Goal: Transaction & Acquisition: Purchase product/service

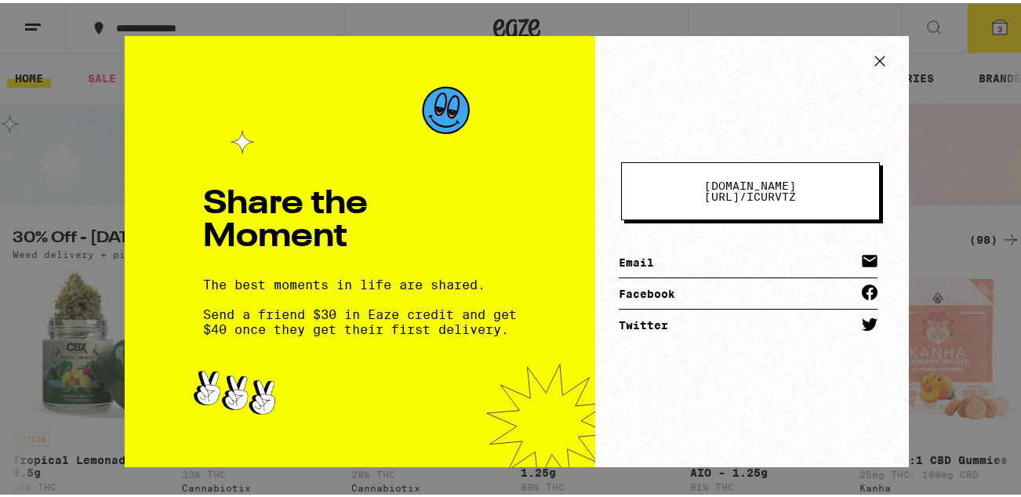
click at [665, 251] on link "Email" at bounding box center [748, 259] width 259 height 31
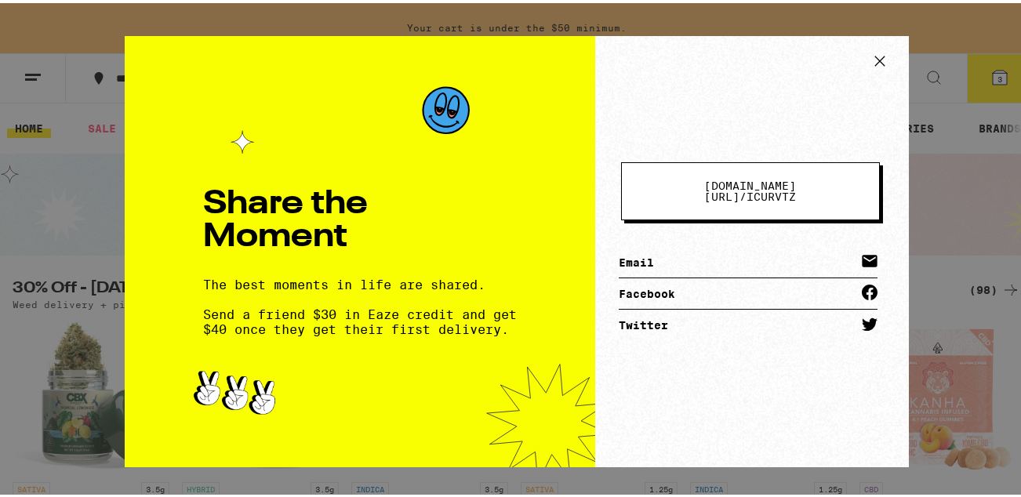
click at [645, 252] on link "Email" at bounding box center [748, 259] width 259 height 31
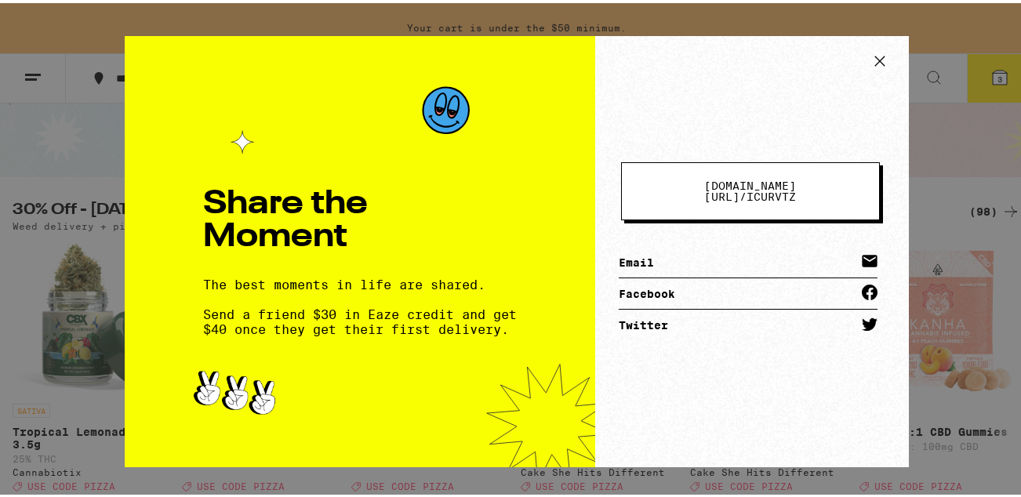
click at [872, 57] on icon at bounding box center [880, 58] width 24 height 24
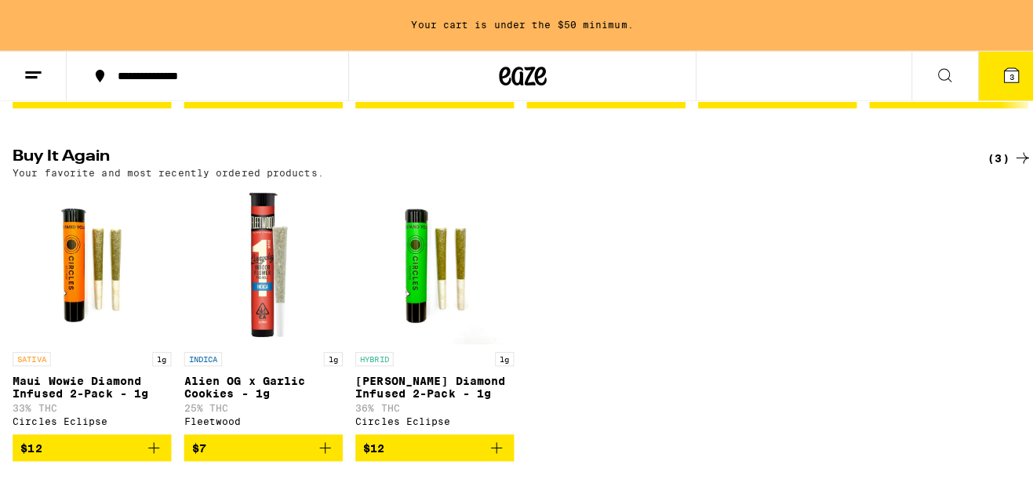
scroll to position [469, 0]
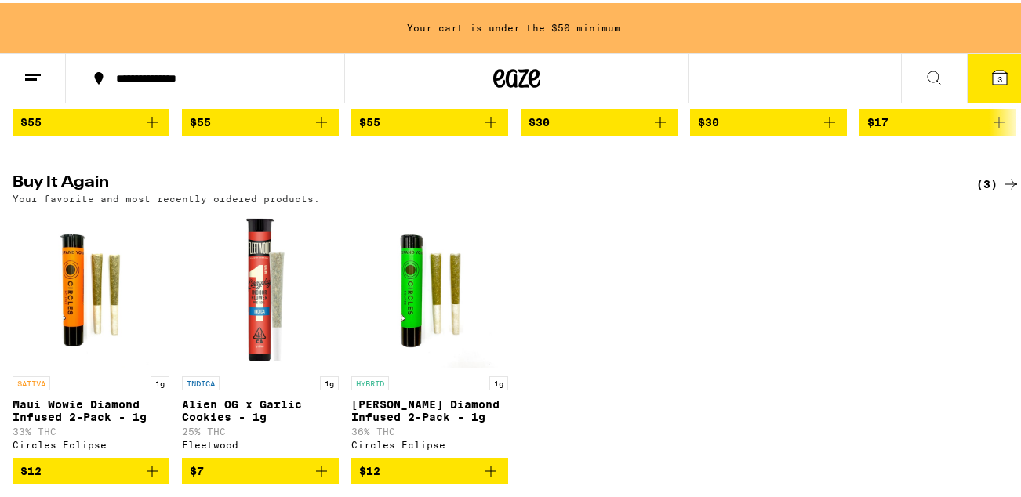
click at [978, 70] on button "3" at bounding box center [1000, 75] width 66 height 49
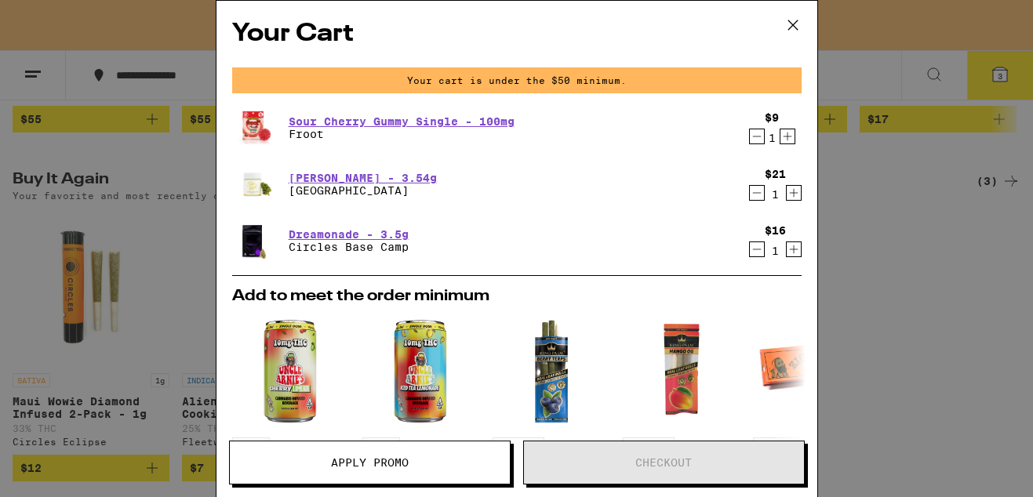
click at [791, 24] on icon at bounding box center [791, 24] width 9 height 9
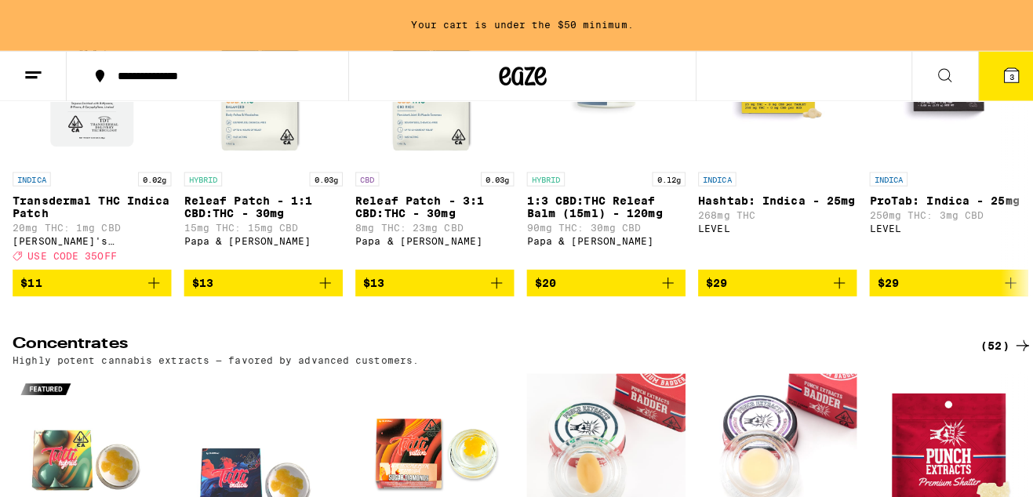
scroll to position [5803, 0]
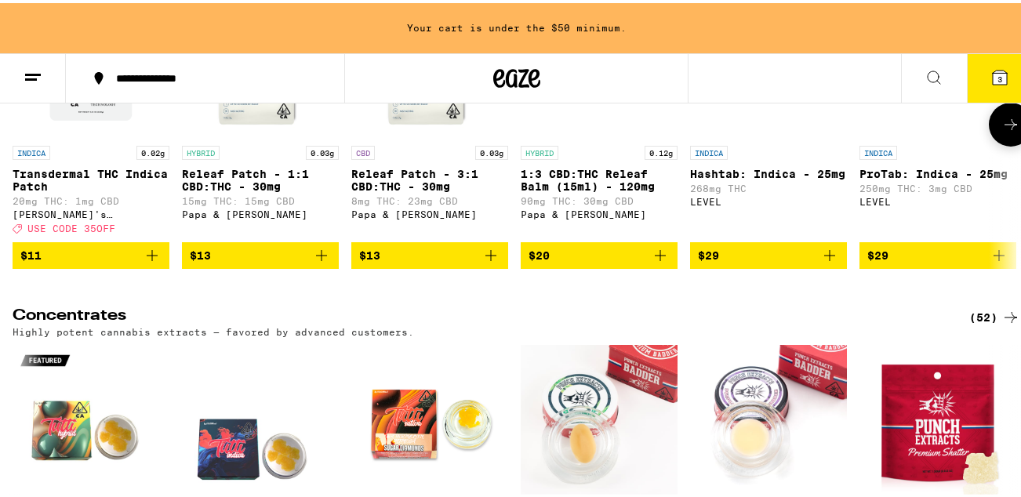
click at [603, 135] on img "Open page for 1:3 CBD:THC Releaf Balm (15ml) - 120mg from Papa & Barkley" at bounding box center [599, 56] width 157 height 157
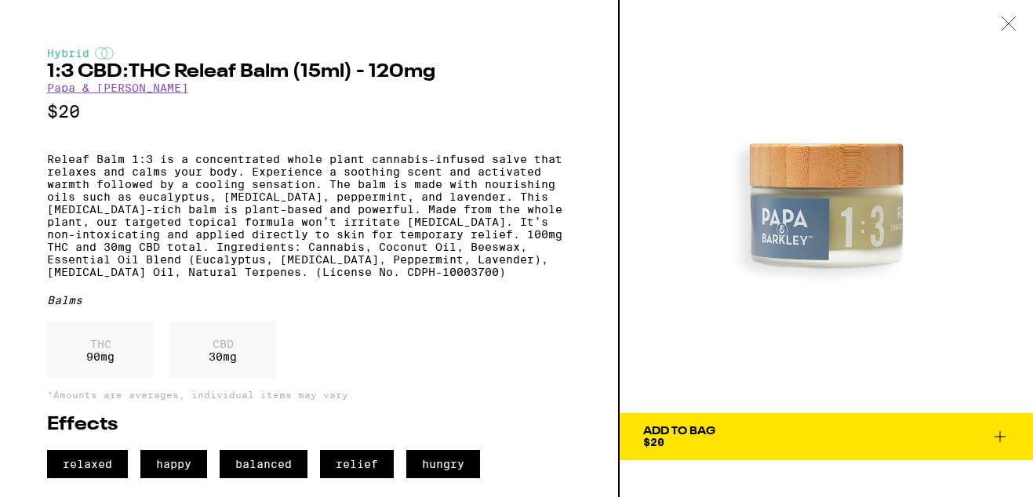
scroll to position [12, 0]
click at [844, 426] on span "Add To Bag $20" at bounding box center [826, 437] width 366 height 22
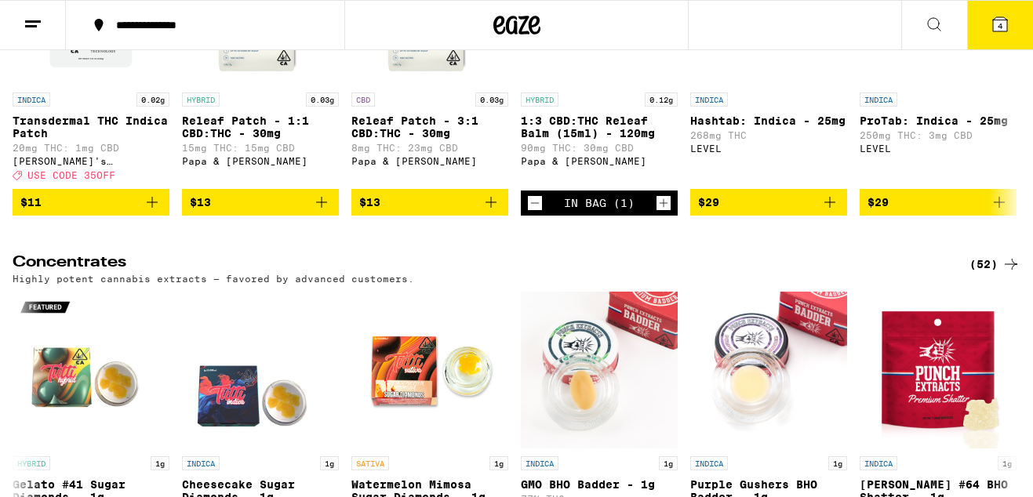
scroll to position [5753, 0]
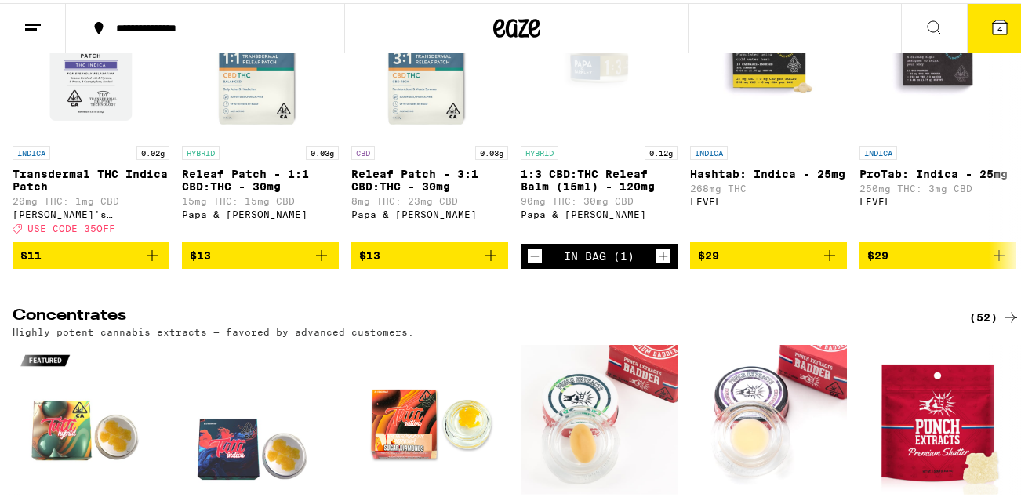
click at [990, 20] on icon at bounding box center [999, 24] width 19 height 19
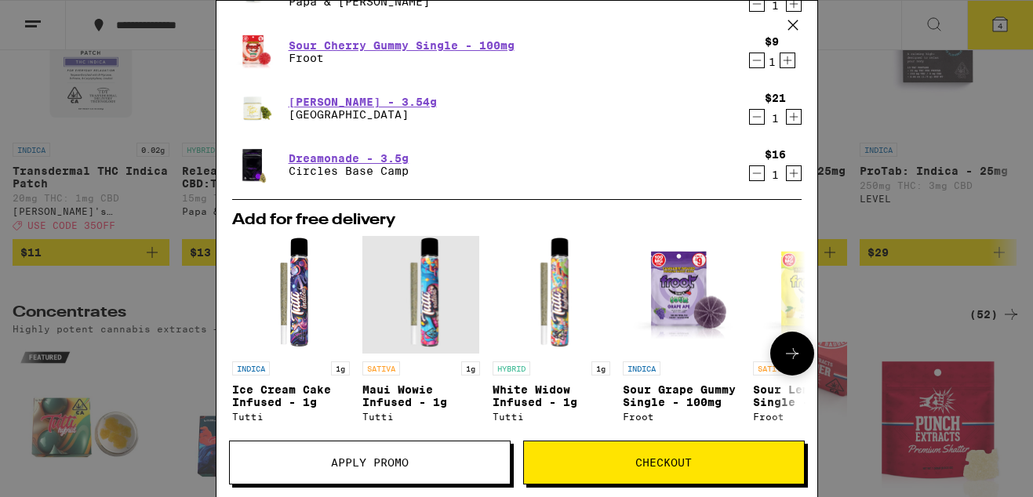
scroll to position [157, 0]
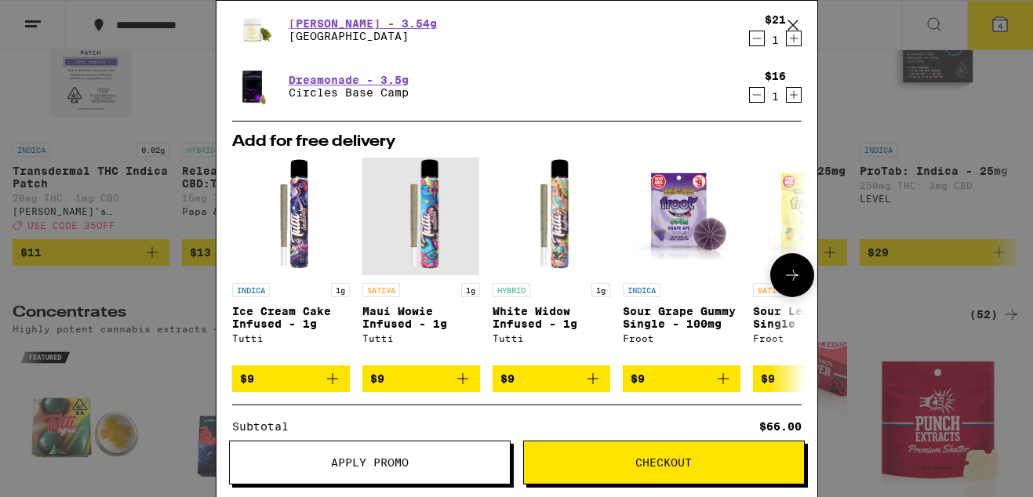
click at [437, 383] on span "$9" at bounding box center [421, 378] width 102 height 19
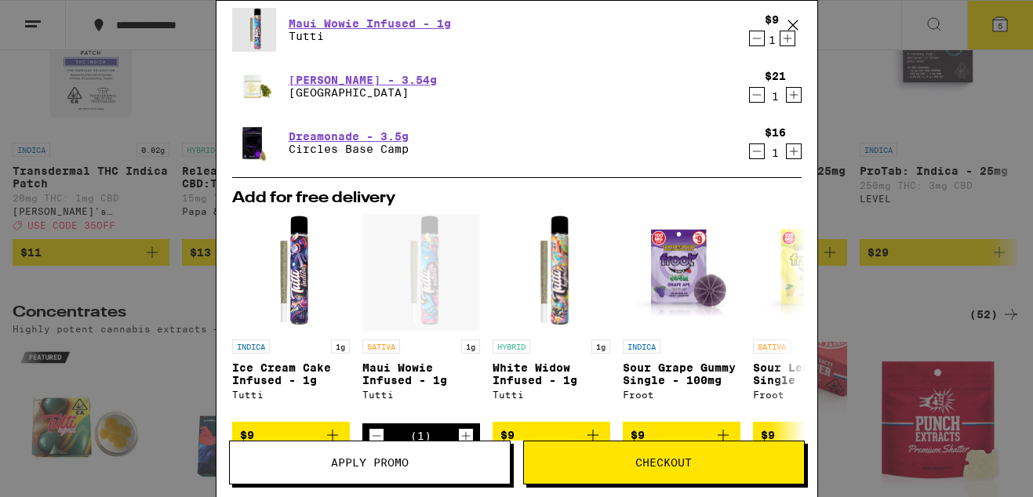
click at [662, 452] on button "Checkout" at bounding box center [664, 463] width 282 height 44
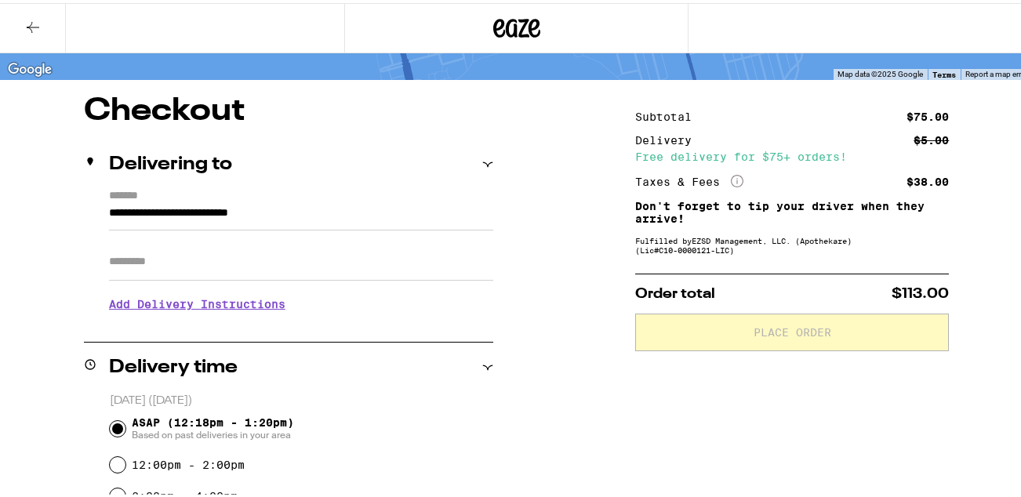
scroll to position [157, 0]
